Goal: Navigation & Orientation: Find specific page/section

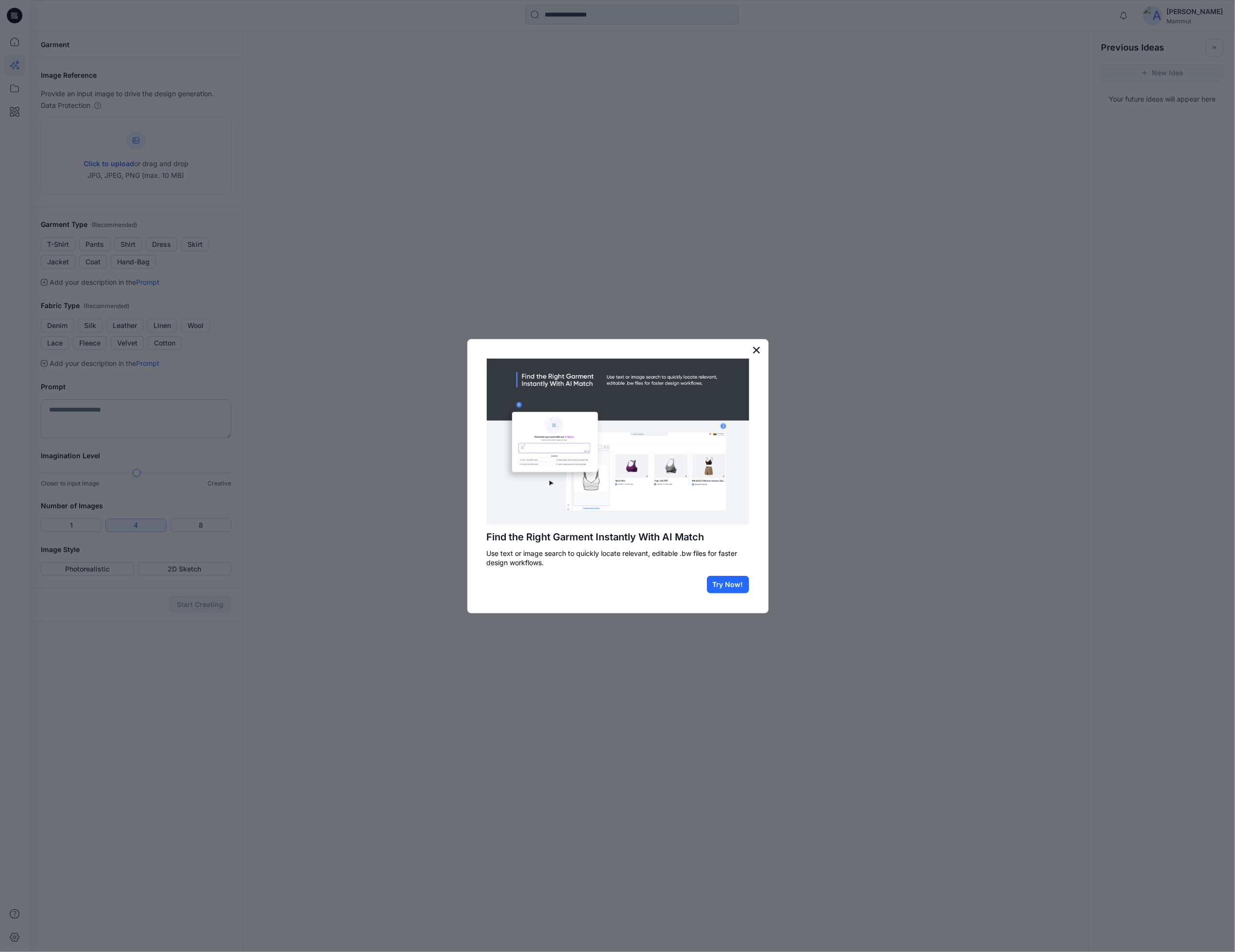
click at [761, 349] on button "×" at bounding box center [757, 350] width 9 height 15
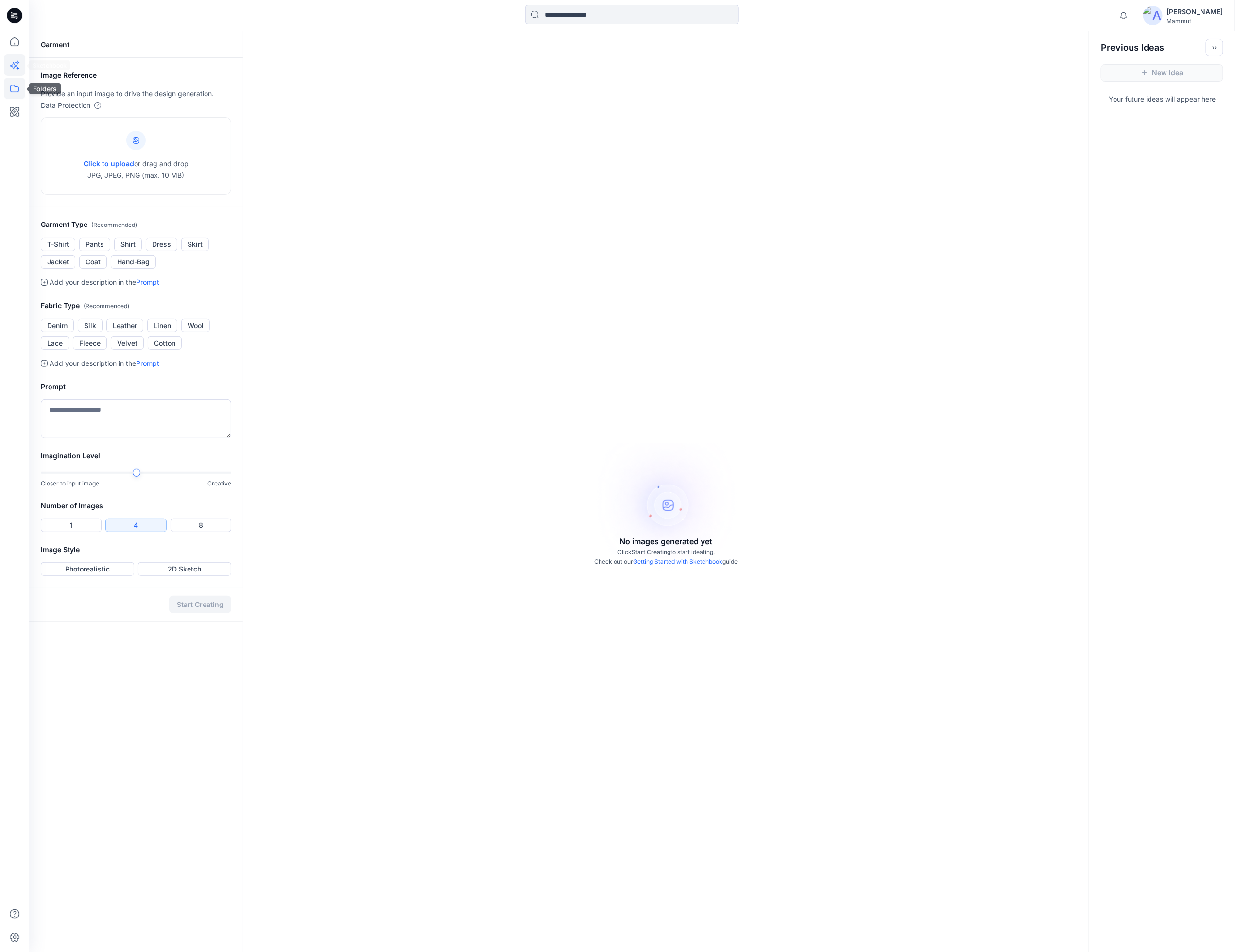
click at [13, 84] on icon at bounding box center [15, 88] width 21 height 21
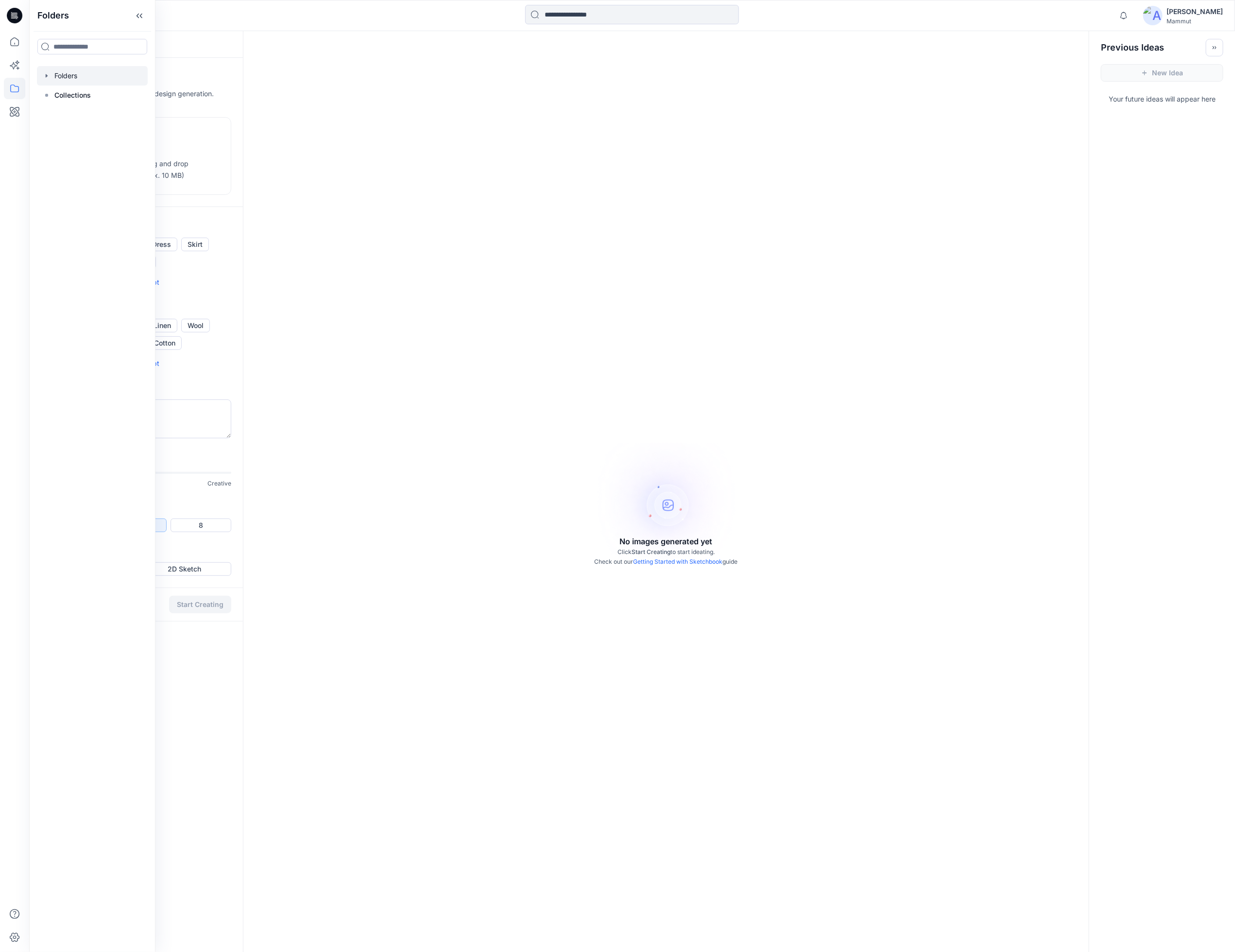
click at [61, 76] on div at bounding box center [92, 75] width 111 height 19
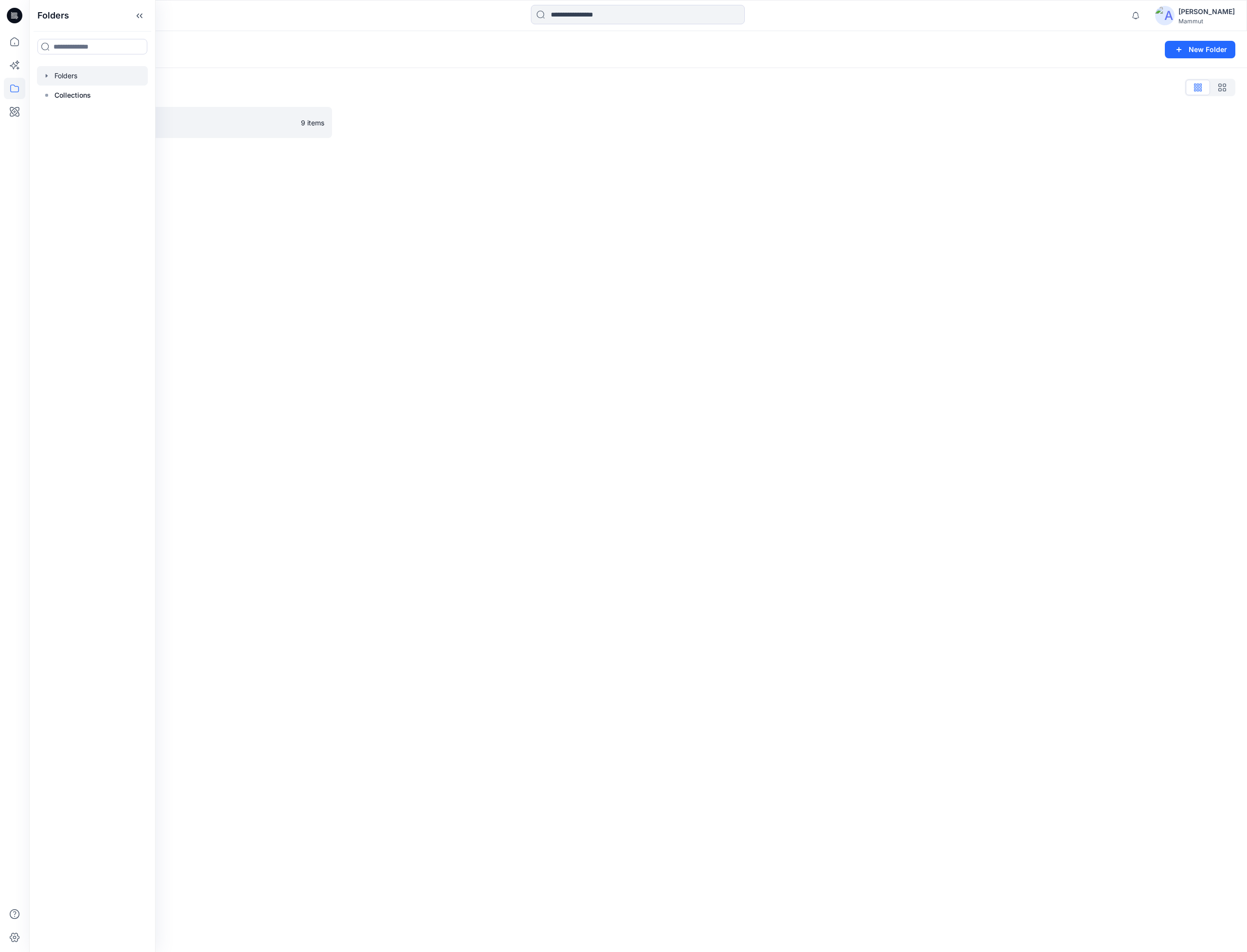
click at [47, 75] on icon "button" at bounding box center [47, 76] width 8 height 8
click at [77, 91] on p "T1_SPECTRE" at bounding box center [84, 96] width 41 height 12
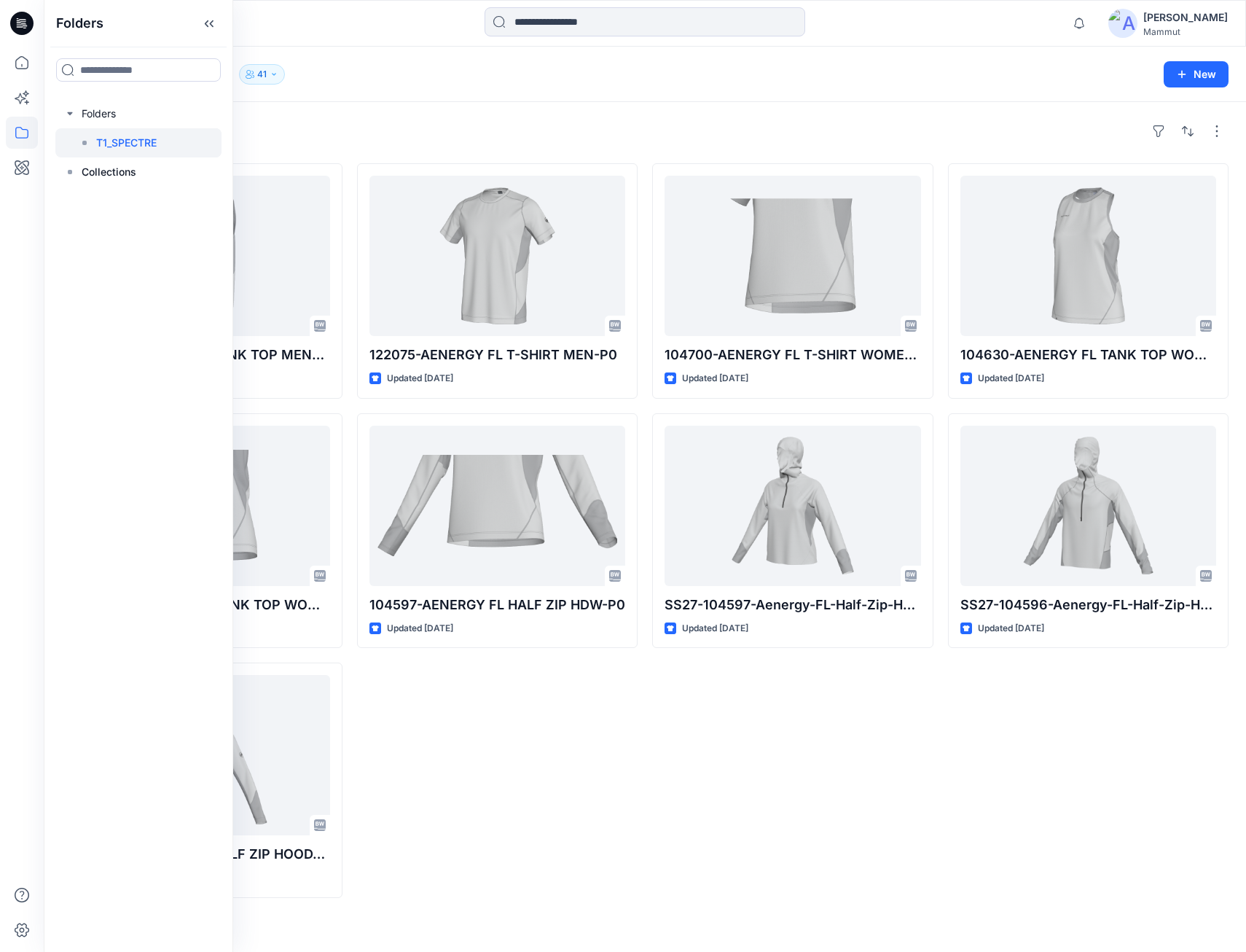
click at [493, 81] on div "Folders T1_SPECTRE 41" at bounding box center [587, 74] width 1054 height 20
